Goal: Task Accomplishment & Management: Complete application form

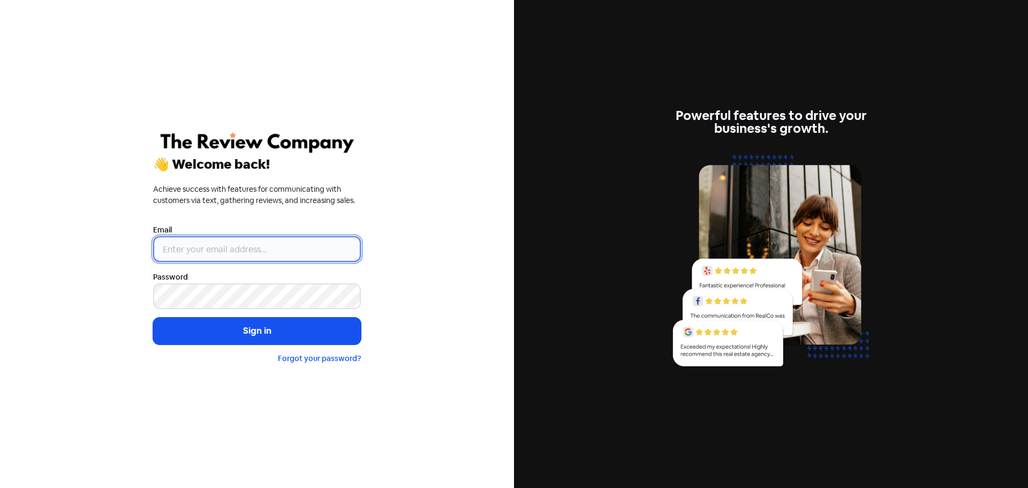
drag, startPoint x: 238, startPoint y: 253, endPoint x: 247, endPoint y: 246, distance: 11.1
click at [238, 253] on input "email" at bounding box center [257, 249] width 208 height 26
type input "[PERSON_NAME][EMAIL_ADDRESS][DOMAIN_NAME]"
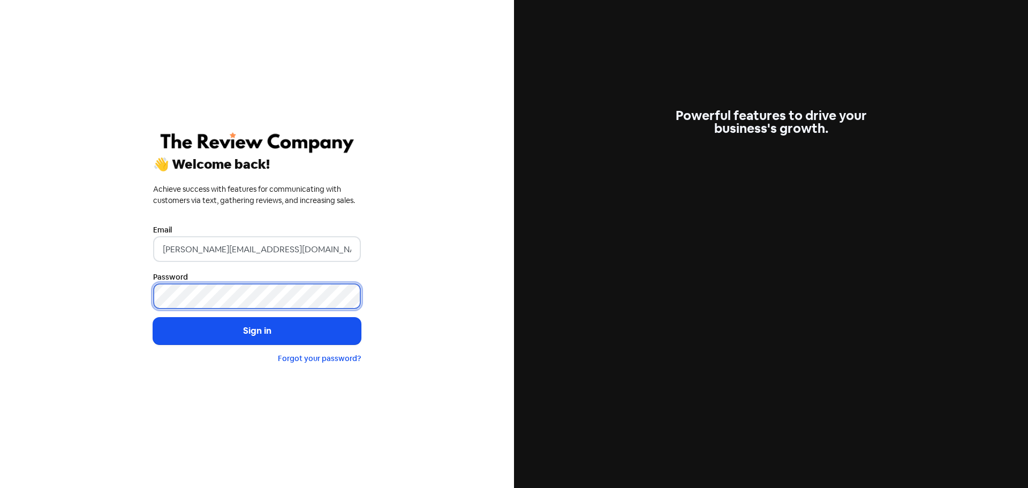
click at [153, 317] on button "Sign in" at bounding box center [257, 330] width 208 height 27
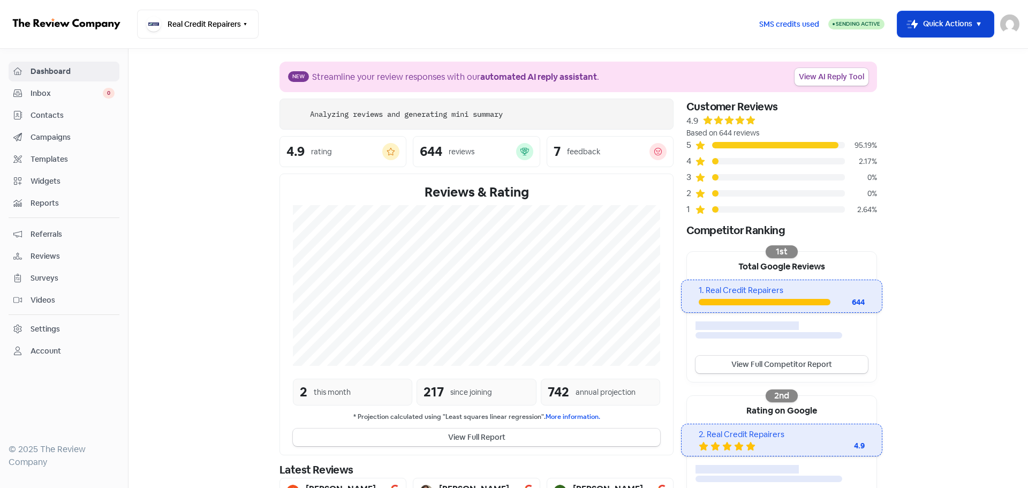
click at [957, 21] on button "Icon For Thunder-move Quick Actions" at bounding box center [945, 24] width 96 height 26
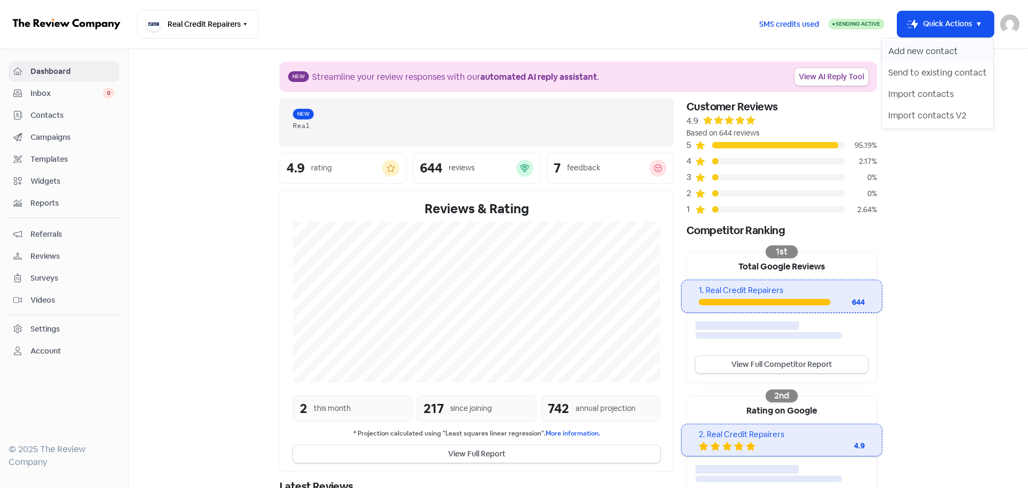
click at [926, 54] on button "Add new contact" at bounding box center [936, 51] width 111 height 21
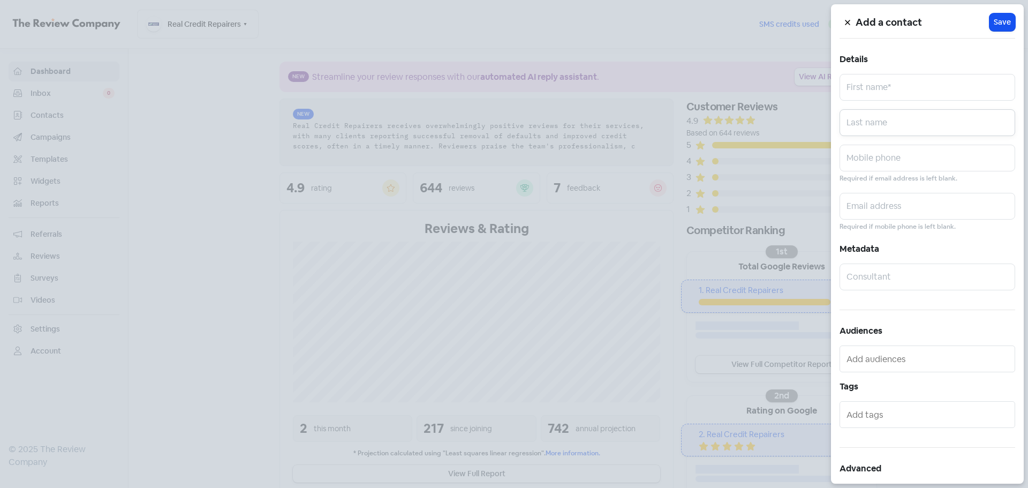
click at [881, 115] on input "text" at bounding box center [927, 122] width 176 height 27
paste input "[PERSON_NAME]"
type input "[PERSON_NAME]"
click at [908, 114] on input "[PERSON_NAME]" at bounding box center [927, 122] width 176 height 27
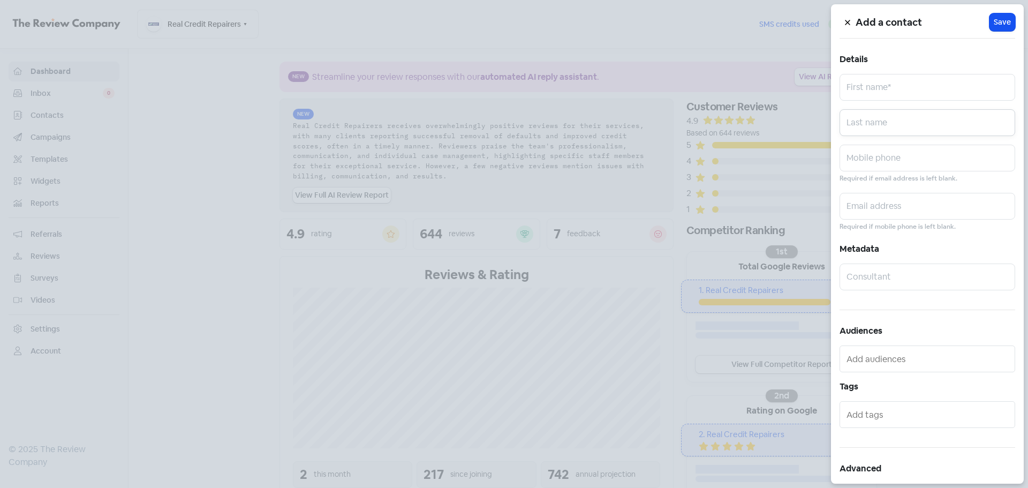
paste input "[PERSON_NAME]"
click at [924, 131] on input "[PERSON_NAME]" at bounding box center [927, 122] width 176 height 27
type input "SLEIMAN"
click at [899, 89] on input "text" at bounding box center [927, 87] width 176 height 27
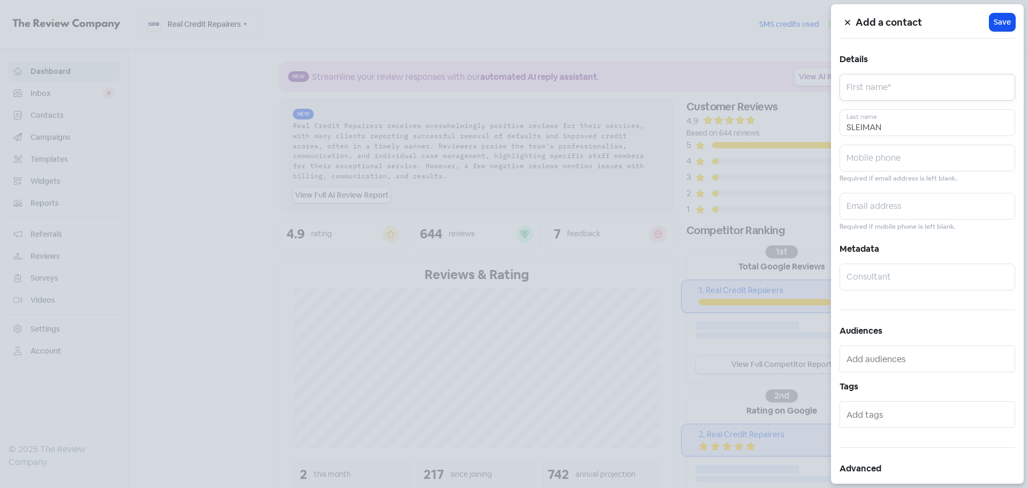
paste input "ZOULFIKAR"
type input "ZOULFIKAR"
click at [883, 151] on input "text" at bounding box center [927, 158] width 176 height 27
paste input "0405460443"
type input "0405460443"
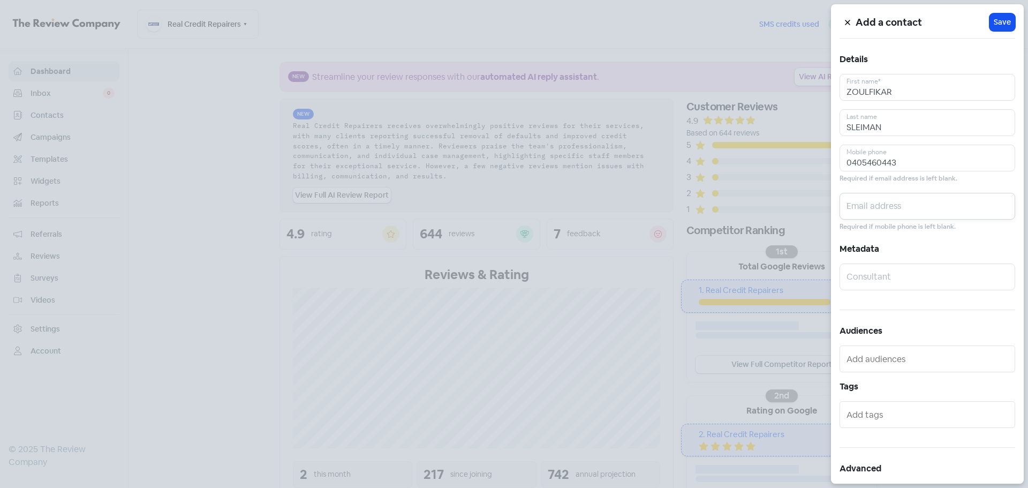
click at [915, 202] on input "text" at bounding box center [927, 206] width 176 height 27
paste input "[EMAIL_ADDRESS][DOMAIN_NAME]"
type input "[EMAIL_ADDRESS][DOMAIN_NAME]"
click at [993, 24] on span "Save" at bounding box center [1001, 22] width 17 height 11
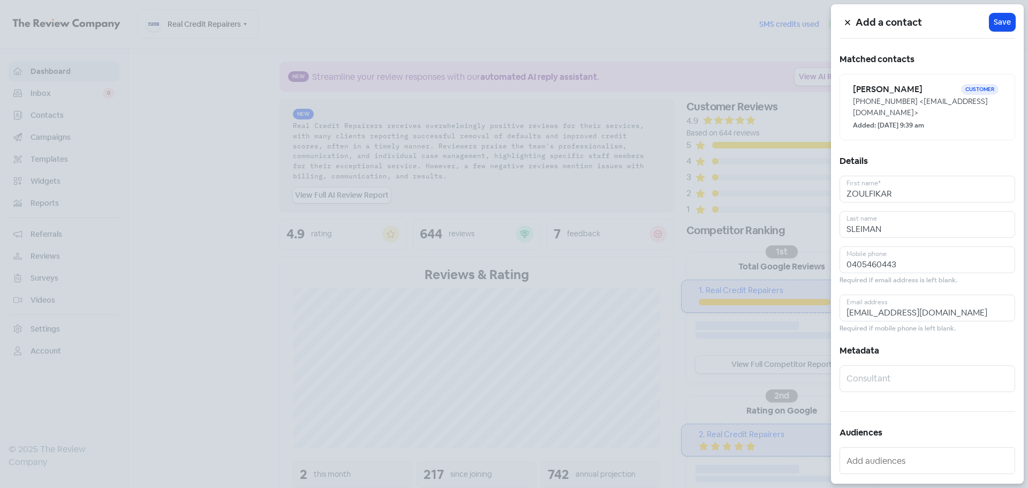
drag, startPoint x: 850, startPoint y: 28, endPoint x: 841, endPoint y: 36, distance: 12.5
click at [850, 28] on button at bounding box center [847, 22] width 16 height 19
